Goal: Information Seeking & Learning: Learn about a topic

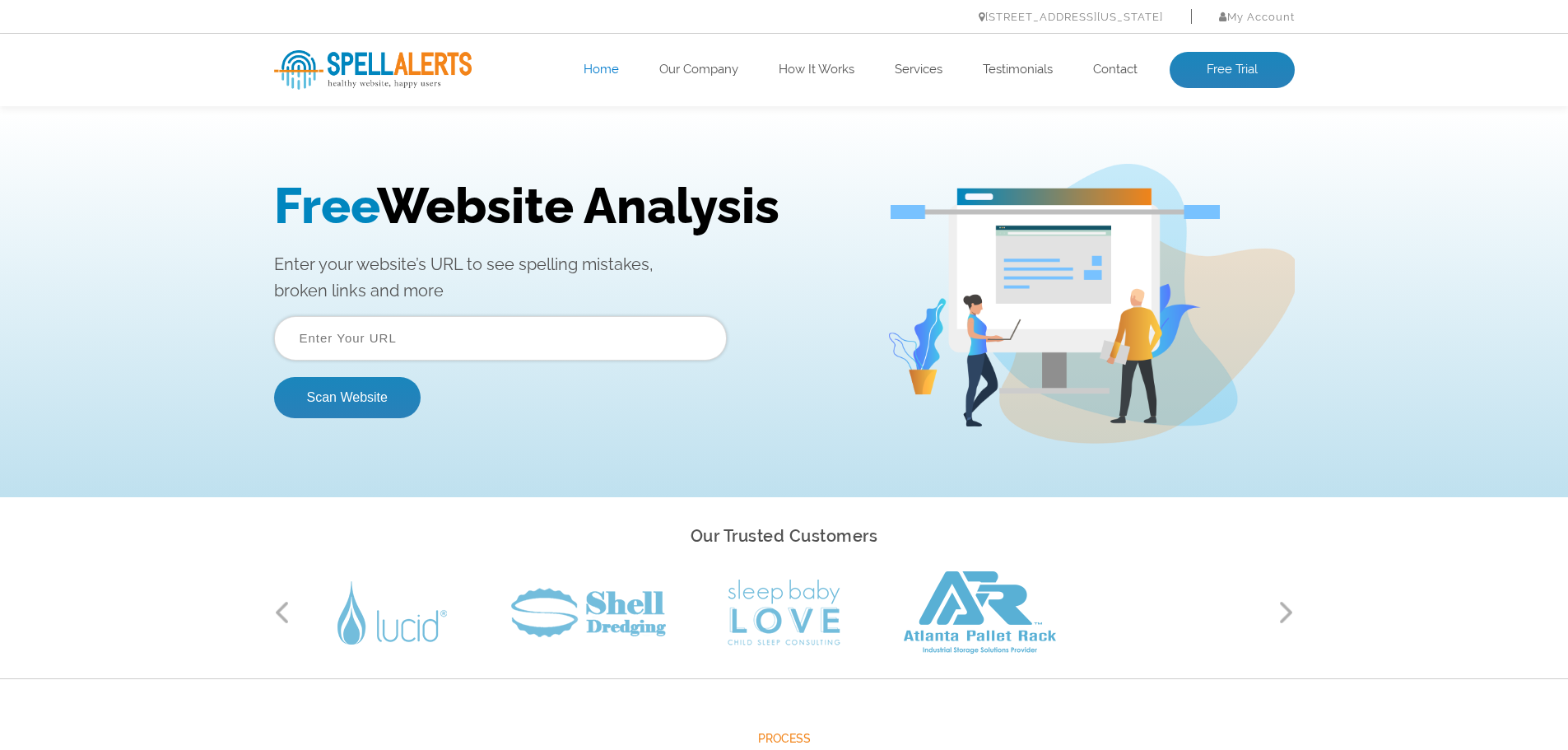
click at [447, 354] on input "text" at bounding box center [500, 338] width 452 height 45
paste input "https://www.nationalholeinoneregistry.com/"
type input "https://www.nationalholeinoneregistry.com/"
click at [395, 395] on button "Scan Website" at bounding box center [347, 397] width 146 height 41
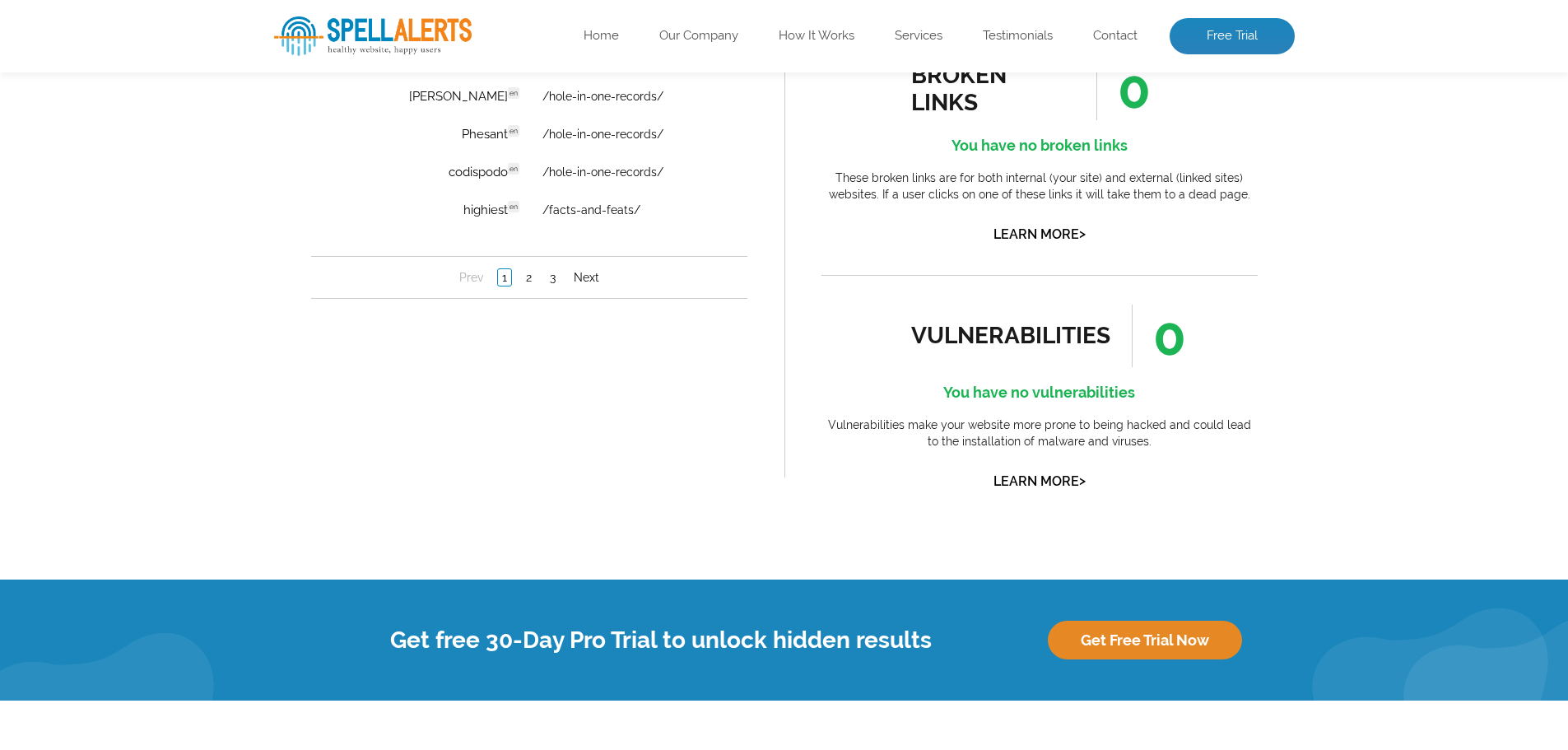
scroll to position [1482, 0]
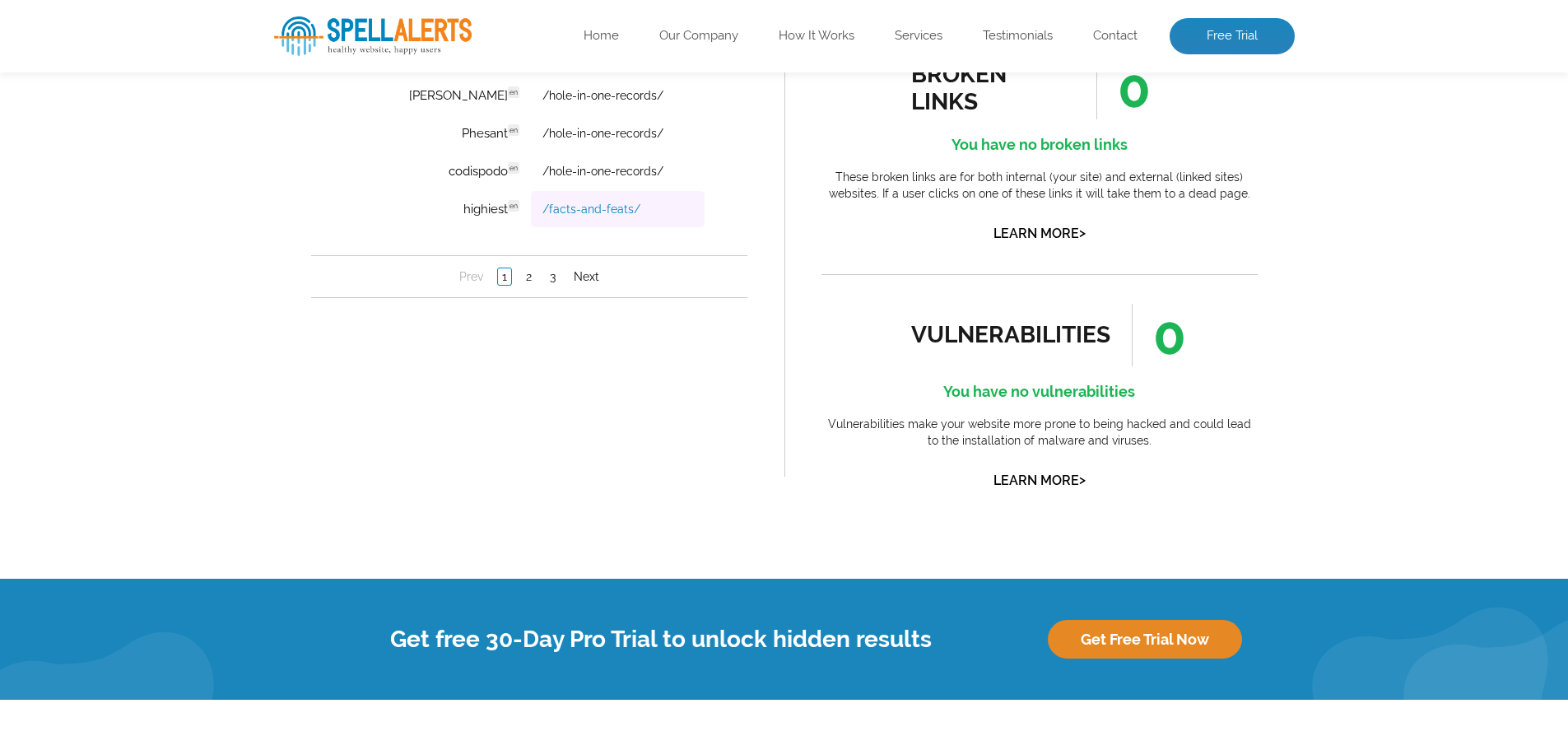
click at [550, 214] on link "/facts-and-feats/" at bounding box center [591, 210] width 98 height 13
click at [528, 279] on link "2" at bounding box center [528, 278] width 14 height 17
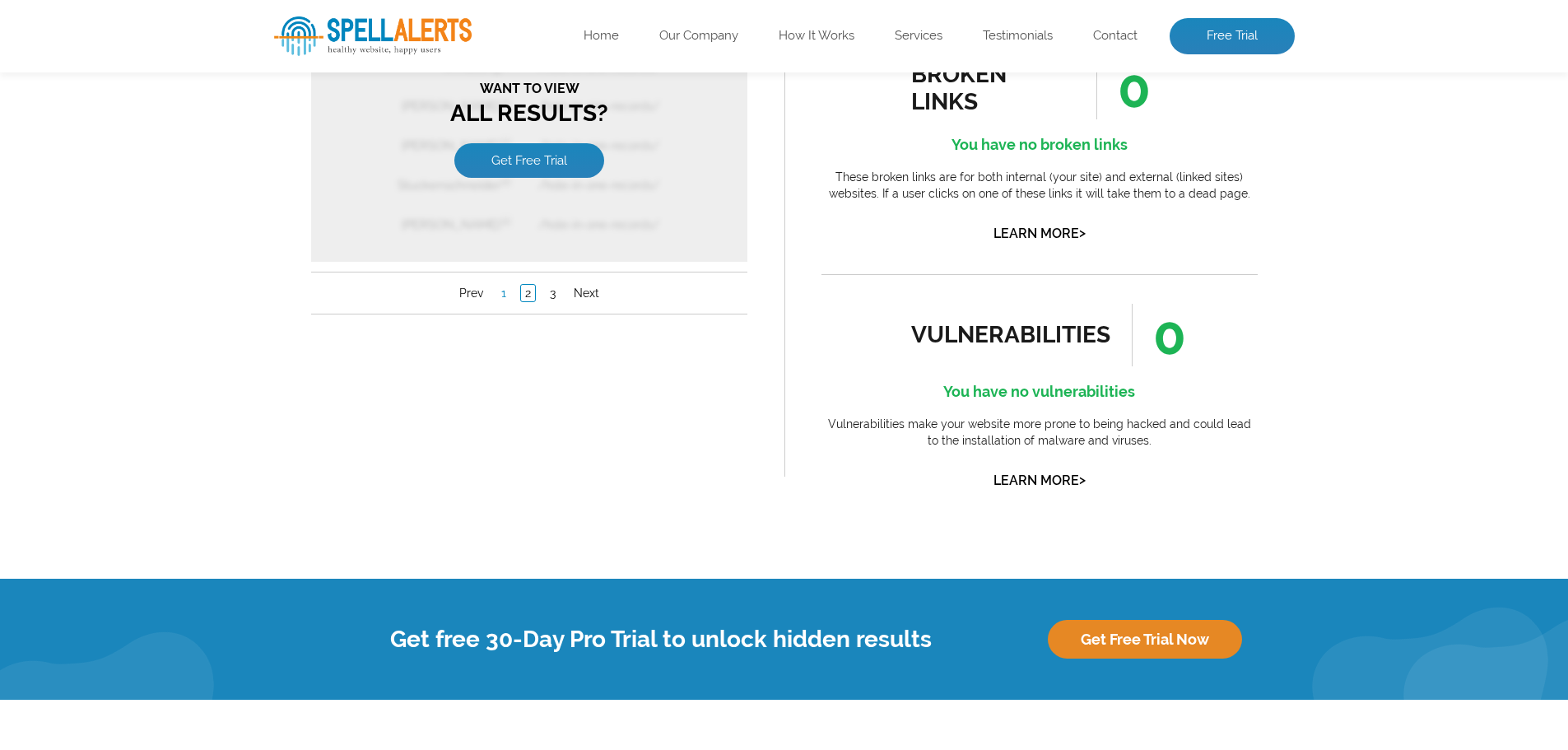
click at [500, 294] on link "1" at bounding box center [502, 293] width 13 height 17
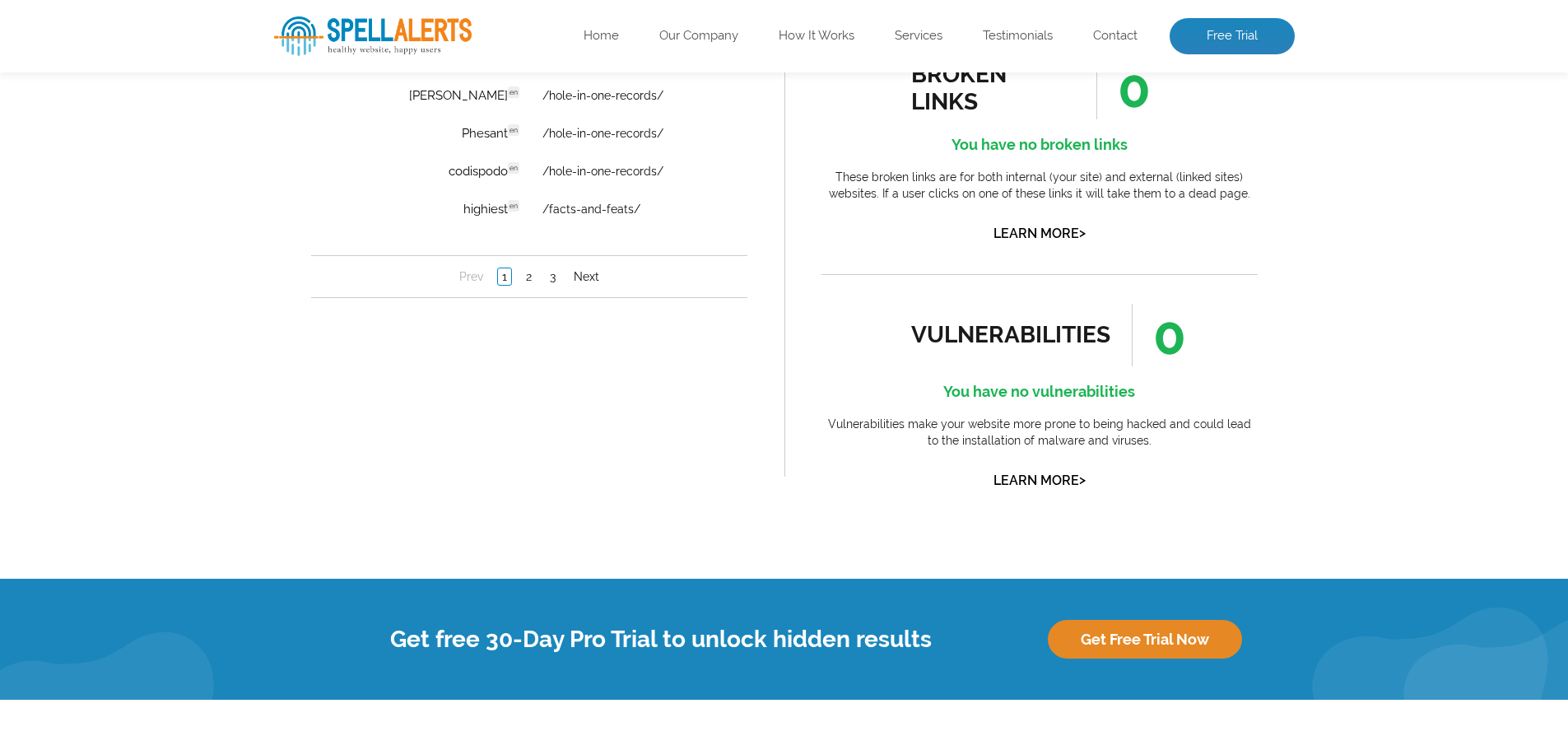
scroll to position [0, 0]
click at [451, 94] on td "[PERSON_NAME] en Discovered: [DATE] scan Dictionaries: en" at bounding box center [440, 96] width 175 height 36
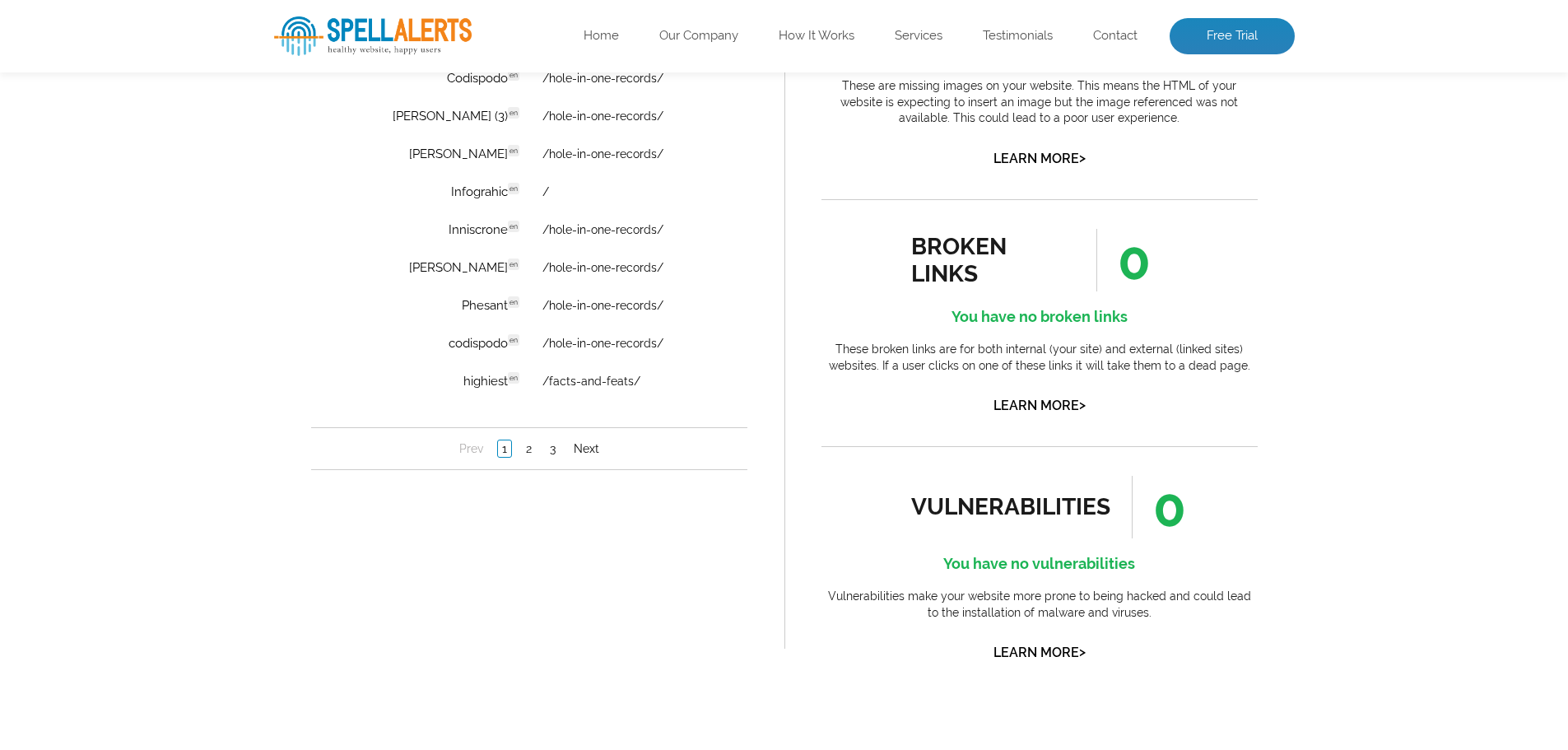
scroll to position [1339, 0]
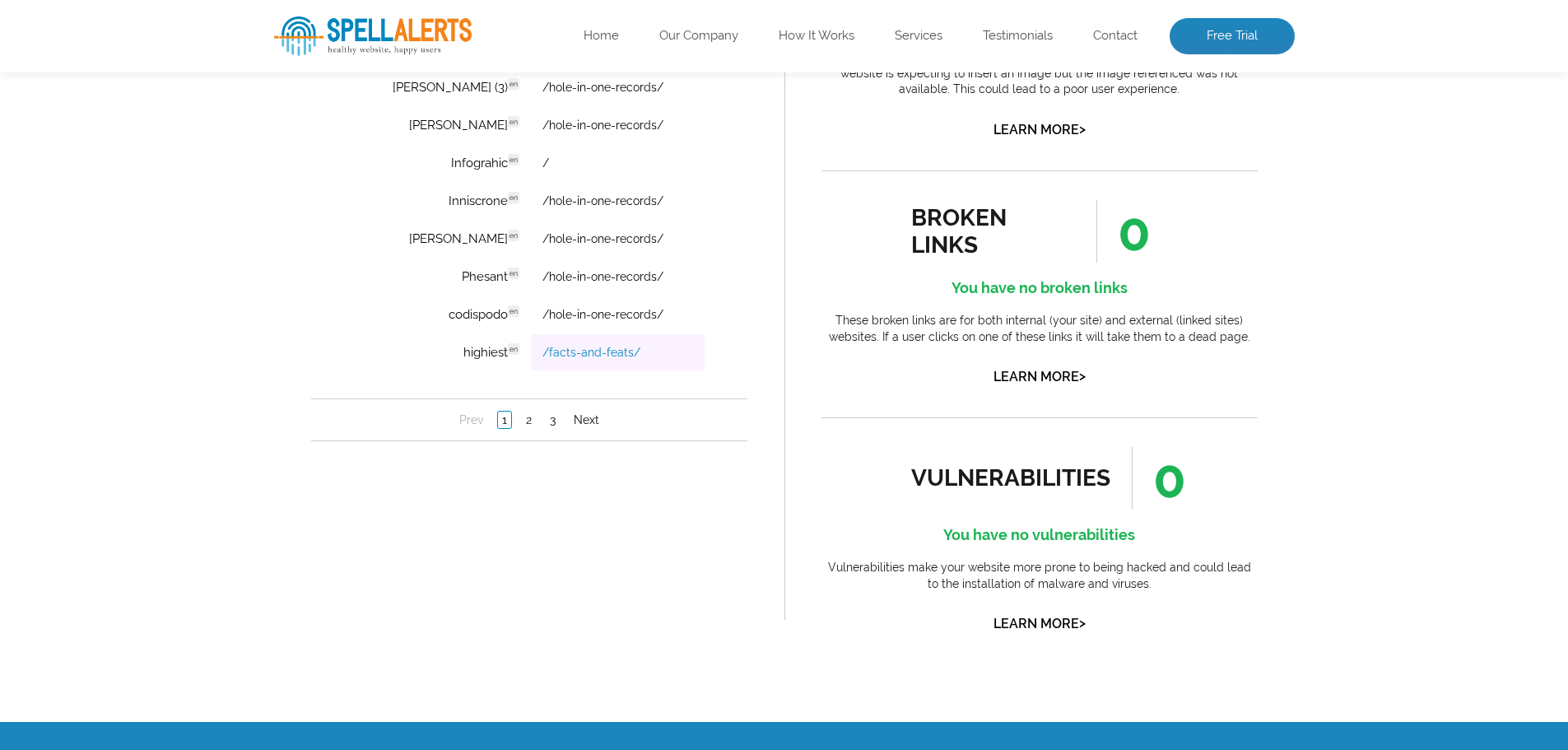
click at [577, 352] on link "/facts-and-feats/" at bounding box center [591, 353] width 98 height 13
click at [589, 310] on link "/hole-in-one-records/" at bounding box center [603, 314] width 121 height 13
